Goal: Task Accomplishment & Management: Manage account settings

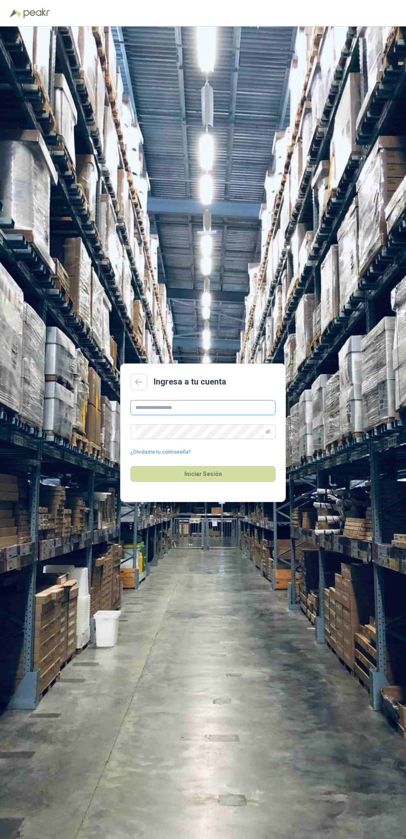
click at [235, 415] on input "text" at bounding box center [202, 407] width 145 height 15
type input "**********"
click at [130, 466] on button "Iniciar Sesión" at bounding box center [202, 474] width 145 height 16
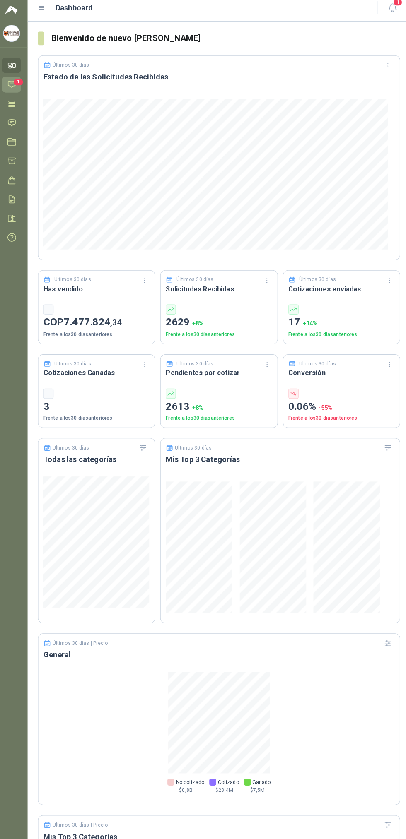
click at [22, 86] on span "1" at bounding box center [22, 85] width 9 height 7
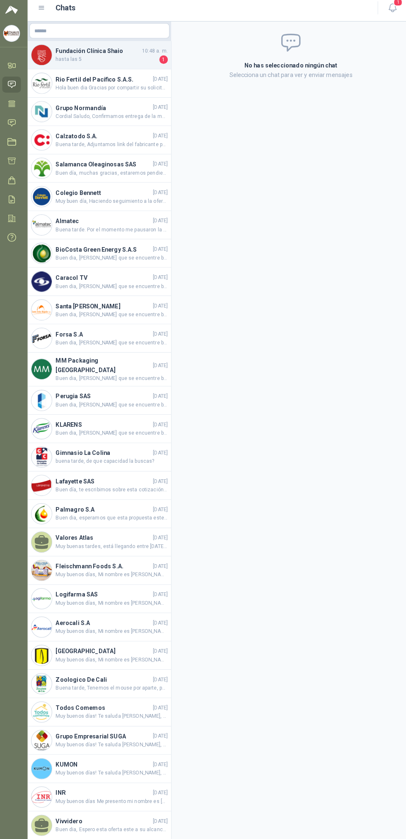
click at [116, 59] on h4 "Fundación Clínica Shaio" at bounding box center [100, 54] width 83 height 9
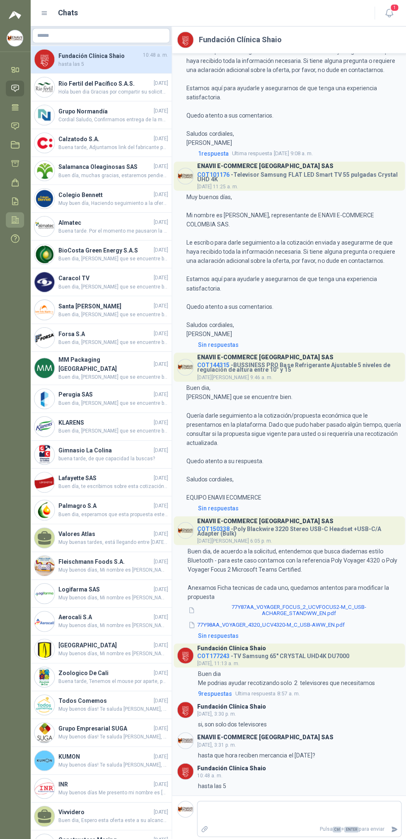
click at [16, 219] on icon at bounding box center [16, 219] width 9 height 9
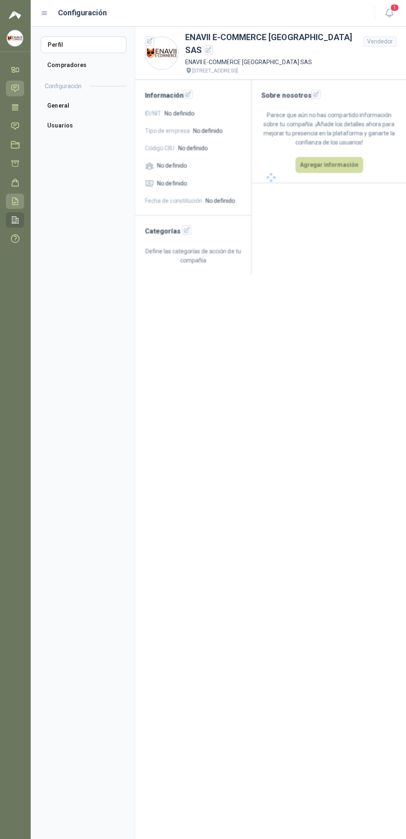
click at [16, 200] on icon at bounding box center [16, 200] width 9 height 9
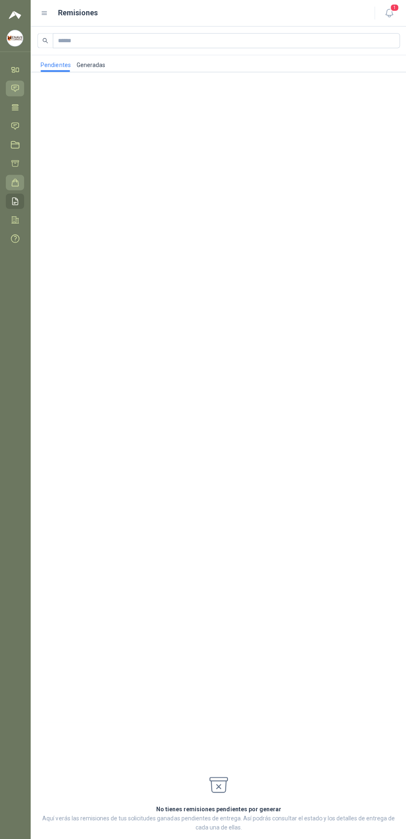
click at [16, 182] on icon at bounding box center [16, 182] width 9 height 9
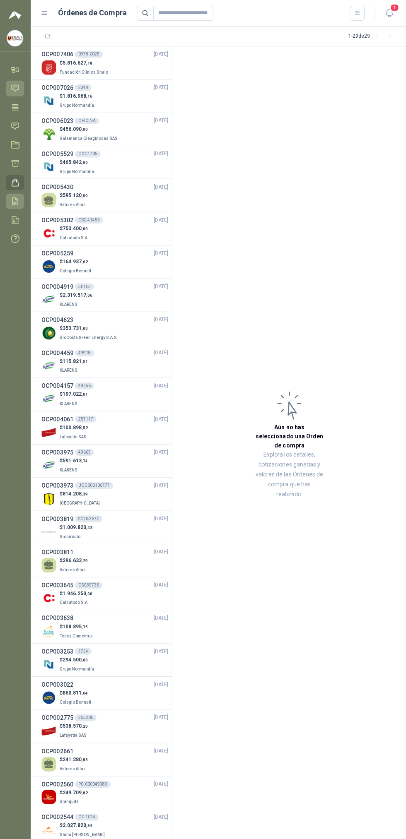
click at [16, 200] on icon at bounding box center [16, 200] width 9 height 9
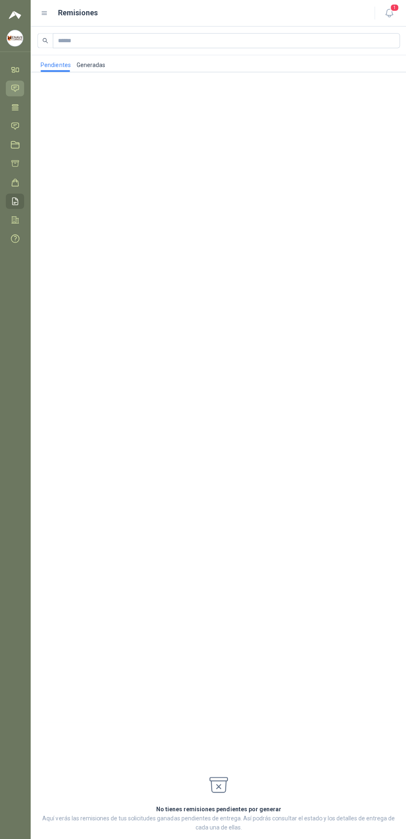
click at [93, 64] on link "Generadas" at bounding box center [91, 63] width 29 height 17
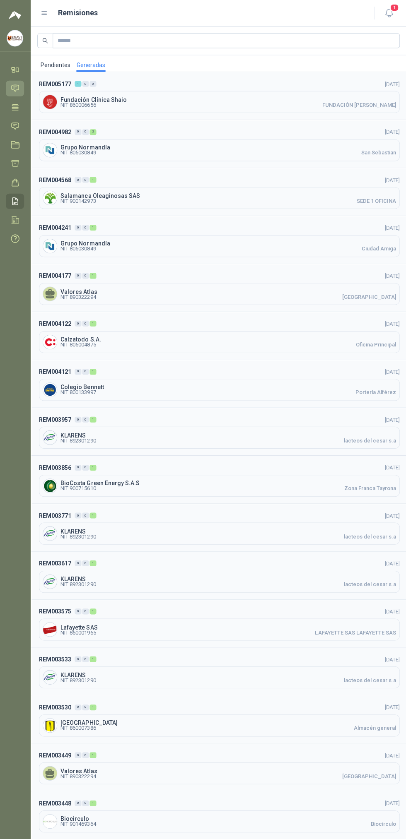
click at [183, 91] on div "Fundación Clínica Shaio NIT 860006656 FUNDACIÓN [PERSON_NAME]" at bounding box center [219, 102] width 359 height 22
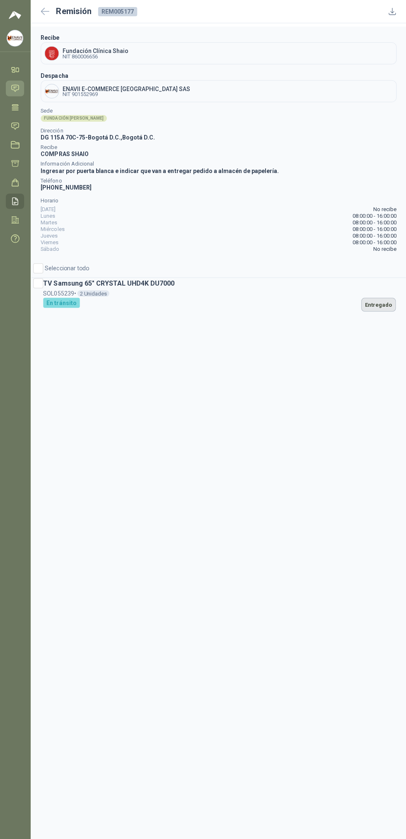
click at [367, 308] on button "Entregado" at bounding box center [377, 304] width 34 height 14
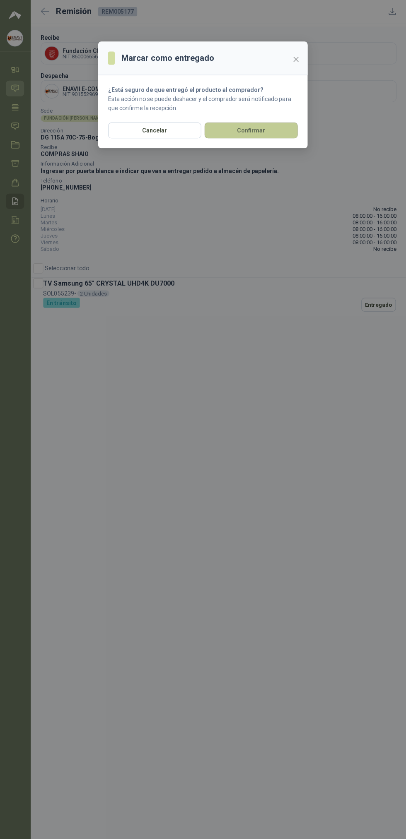
click at [265, 138] on button "Confirmar" at bounding box center [250, 130] width 93 height 16
